Goal: Information Seeking & Learning: Learn about a topic

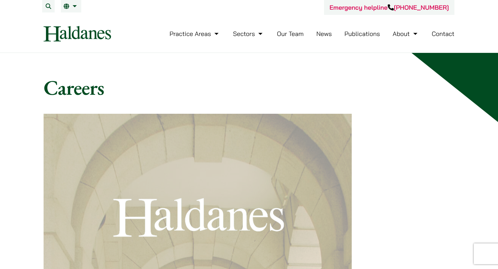
click at [471, 24] on header "Emergency helpline +852 9763 5524 Practice Areas Antitrust and Competition Law …" at bounding box center [249, 26] width 498 height 53
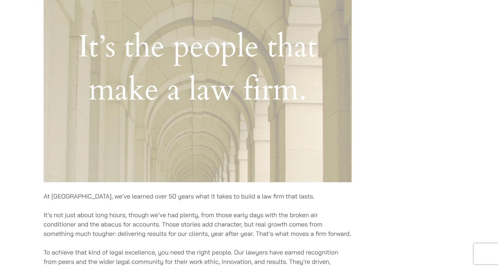
scroll to position [18, 0]
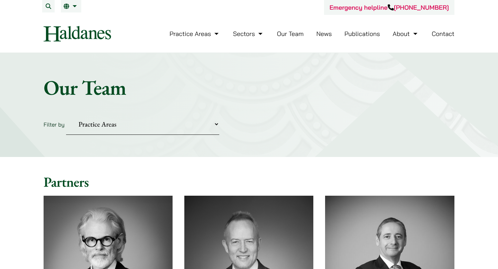
click at [145, 127] on select "Practice Areas Antitrust and Competition Civil Litigation & Dispute Resolution …" at bounding box center [142, 124] width 153 height 21
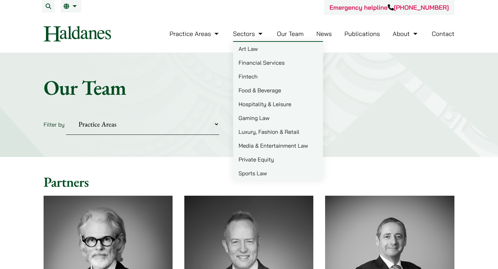
click at [251, 49] on link "Art Law" at bounding box center [278, 49] width 90 height 14
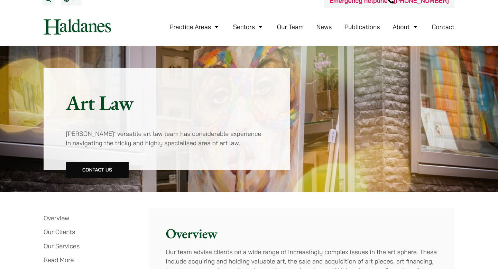
scroll to position [7, 0]
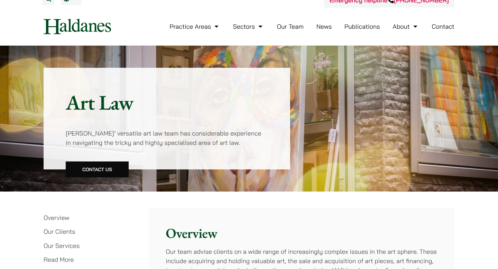
click at [291, 25] on link "Our Team" at bounding box center [290, 26] width 27 height 8
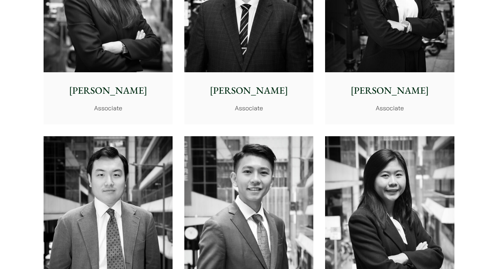
scroll to position [2887, 0]
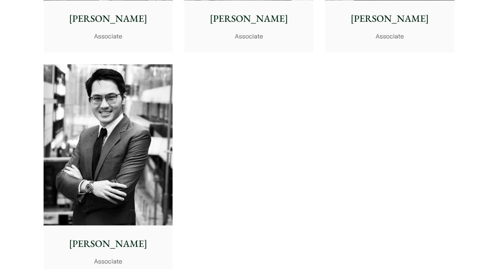
click at [122, 135] on img at bounding box center [108, 144] width 129 height 161
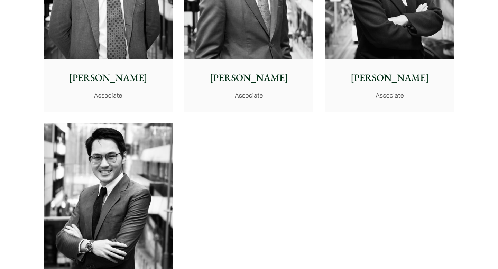
scroll to position [2738, 0]
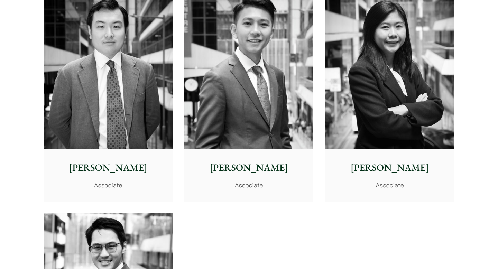
click at [371, 105] on img at bounding box center [389, 68] width 129 height 161
click at [239, 123] on img at bounding box center [248, 68] width 129 height 161
click at [153, 94] on img at bounding box center [108, 68] width 129 height 161
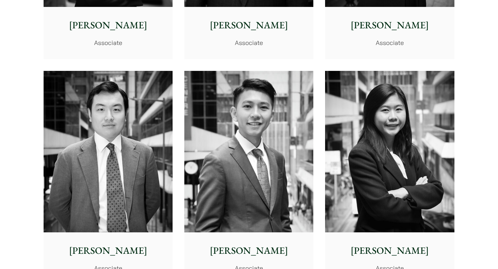
scroll to position [2482, 0]
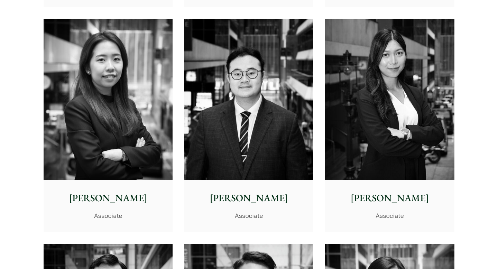
click at [385, 118] on img at bounding box center [389, 99] width 129 height 161
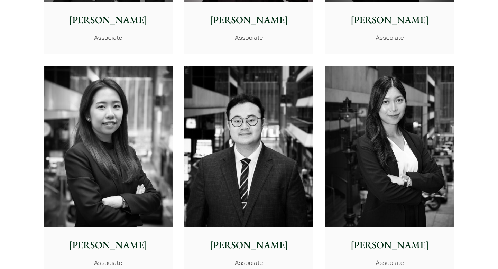
scroll to position [2331, 0]
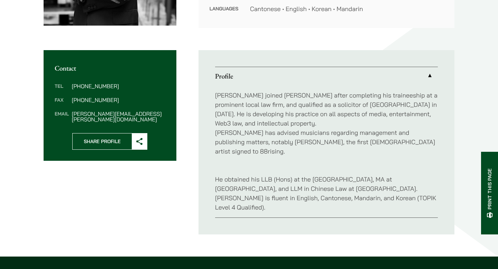
scroll to position [283, 0]
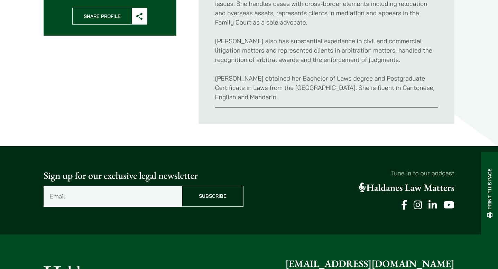
scroll to position [274, 0]
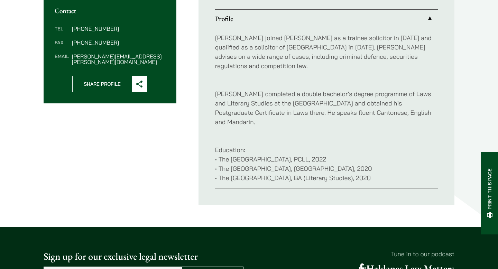
scroll to position [252, 0]
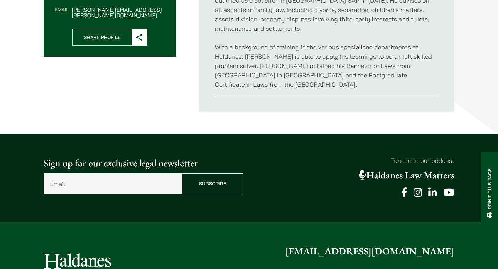
scroll to position [267, 0]
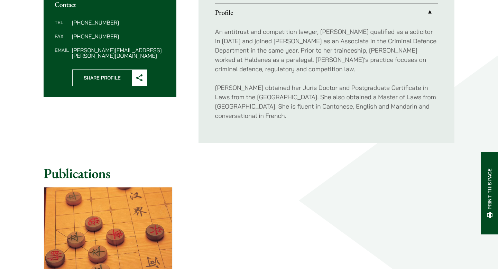
scroll to position [250, 0]
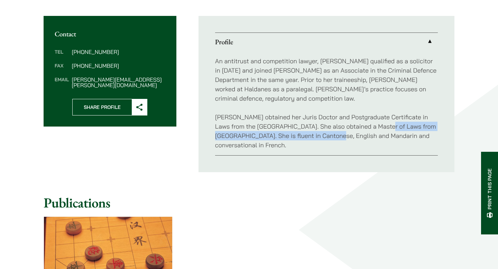
drag, startPoint x: 370, startPoint y: 125, endPoint x: 326, endPoint y: 137, distance: 45.8
click at [326, 137] on p "[PERSON_NAME] obtained her Juris Doctor and Postgraduate Certificate in Laws fr…" at bounding box center [326, 130] width 223 height 37
copy p "Master of Laws from [GEOGRAPHIC_DATA]."
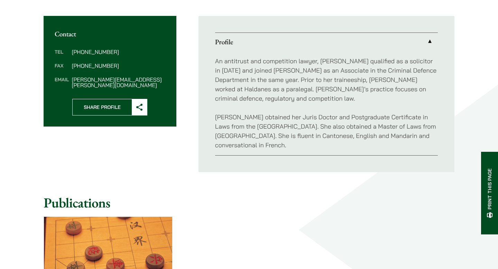
click at [339, 137] on p "[PERSON_NAME] obtained her Juris Doctor and Postgraduate Certificate in Laws fr…" at bounding box center [326, 130] width 223 height 37
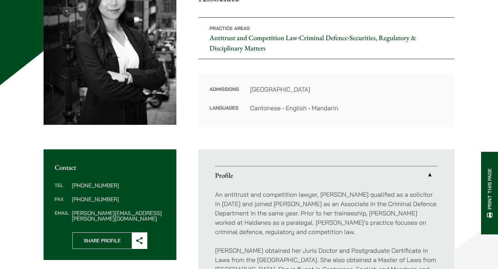
scroll to position [86, 0]
